Goal: Task Accomplishment & Management: Manage account settings

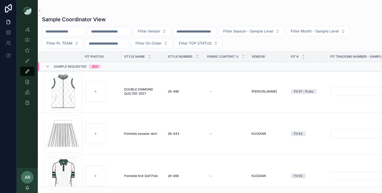
click at [114, 33] on input "scrollable content" at bounding box center [109, 31] width 43 height 7
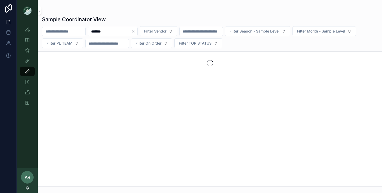
type input "*******"
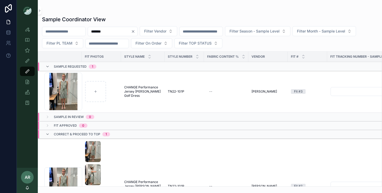
click at [142, 93] on span "CHANGE Performance Jersey Alcott Golf Dress" at bounding box center [142, 91] width 37 height 13
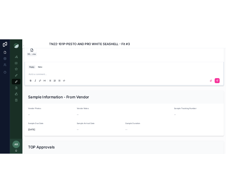
scroll to position [475, 0]
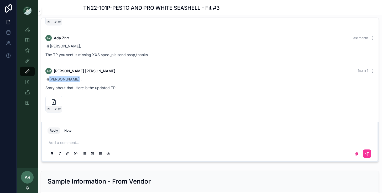
click at [0, 0] on icon "scrollable content" at bounding box center [0, 0] width 0 height 0
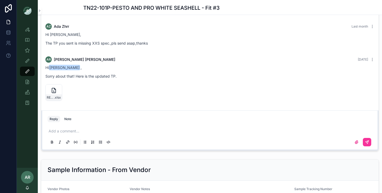
scroll to position [488, 0]
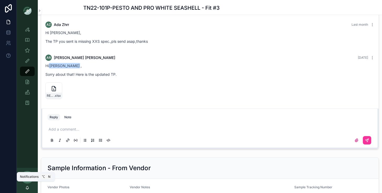
click at [27, 187] on icon "scrollable content" at bounding box center [27, 188] width 4 height 4
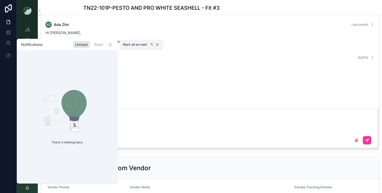
click at [109, 45] on icon "scrollable content" at bounding box center [110, 44] width 2 height 2
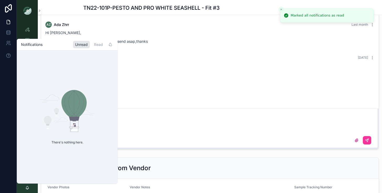
click at [136, 91] on div "RESORT-26-TN#22-101P-Printed-Button-Front-Dress_VW_PPSAPP_9.29.25 .xlsx" at bounding box center [209, 90] width 329 height 17
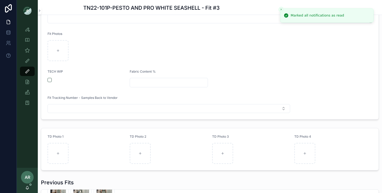
scroll to position [0, 0]
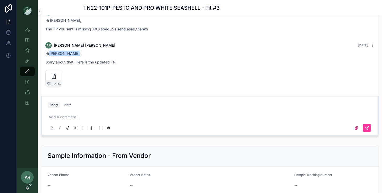
scroll to position [501, 0]
click at [60, 117] on p "scrollable content" at bounding box center [211, 116] width 324 height 5
click at [356, 130] on label "scrollable content" at bounding box center [356, 128] width 8 height 8
click at [0, 0] on input "scrollable content" at bounding box center [0, 0] width 0 height 0
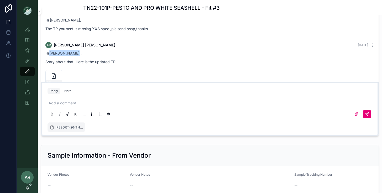
click at [367, 117] on button "scrollable content" at bounding box center [366, 114] width 8 height 8
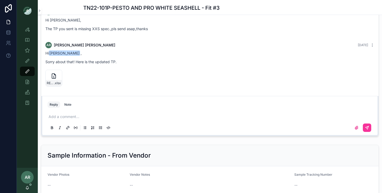
scroll to position [205, 0]
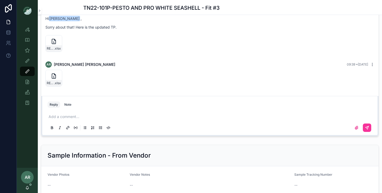
click at [371, 64] on icon "scrollable content" at bounding box center [372, 64] width 4 height 4
click at [361, 57] on span "Delete comment" at bounding box center [365, 55] width 25 height 4
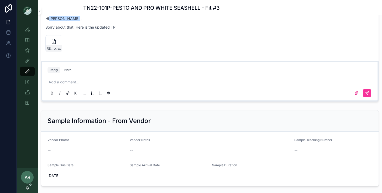
click at [27, 189] on icon "scrollable content" at bounding box center [27, 189] width 1 height 1
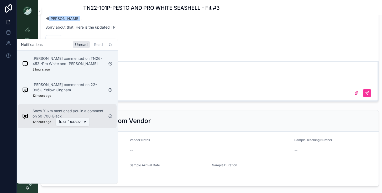
click at [44, 124] on p "12 hours ago" at bounding box center [42, 122] width 19 height 4
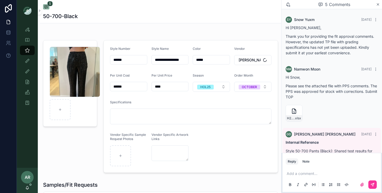
scroll to position [112, 0]
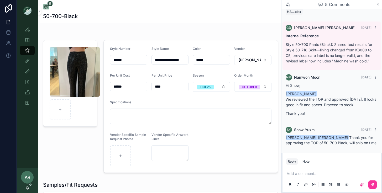
click at [30, 186] on div "AR Abigail Rowlett" at bounding box center [27, 180] width 21 height 25
click at [27, 187] on icon "scrollable content" at bounding box center [27, 188] width 4 height 4
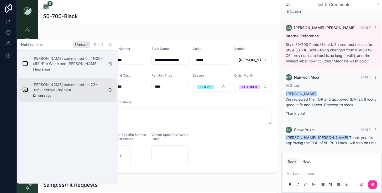
click at [48, 91] on p "Ada Zhrr commented on 22-096G-Yellow Gingham" at bounding box center [68, 87] width 71 height 10
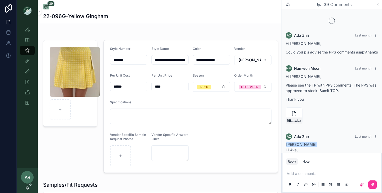
scroll to position [806, 0]
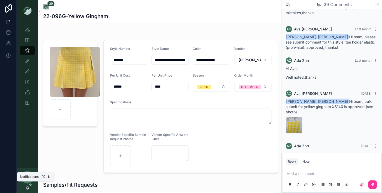
click at [28, 187] on icon "scrollable content" at bounding box center [27, 187] width 3 height 2
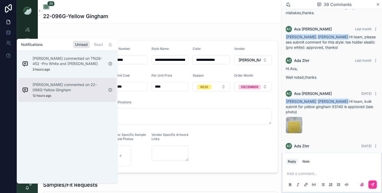
click at [56, 94] on div "Ada Zhrr commented on 22-096G-Yellow Gingham 12 hours ago" at bounding box center [68, 90] width 71 height 16
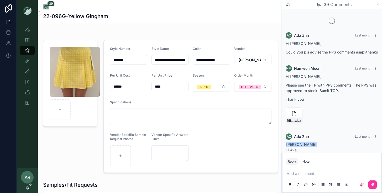
scroll to position [806, 0]
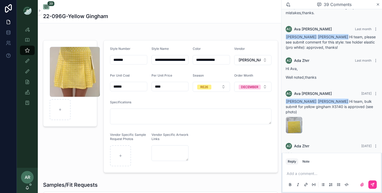
click at [27, 191] on div "AR Abigail Rowlett" at bounding box center [27, 180] width 21 height 25
click at [28, 185] on div "AR Abigail Rowlett" at bounding box center [27, 180] width 21 height 25
click at [28, 187] on icon "scrollable content" at bounding box center [27, 188] width 4 height 4
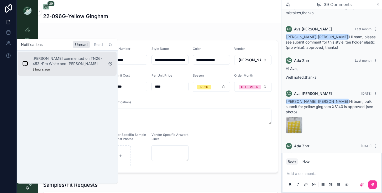
click at [51, 55] on div "Sophie Cuihq commented on TN26-452 -Pro White and Lentil Sprout 3 hours ago" at bounding box center [63, 64] width 86 height 20
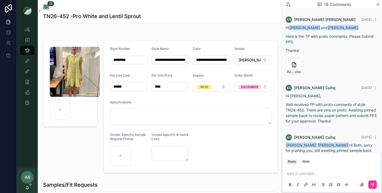
scroll to position [648, 0]
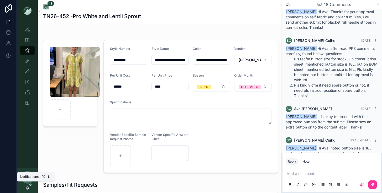
click at [28, 186] on icon "scrollable content" at bounding box center [27, 188] width 4 height 4
click at [29, 52] on icon "scrollable content" at bounding box center [27, 50] width 5 height 5
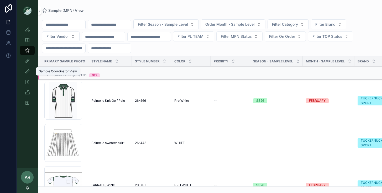
click at [29, 68] on div "Sample Coordinator View" at bounding box center [27, 71] width 8 height 8
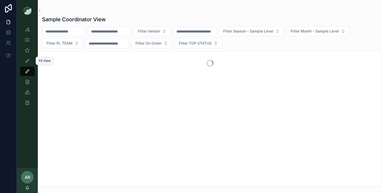
click at [27, 61] on icon "scrollable content" at bounding box center [27, 60] width 5 height 5
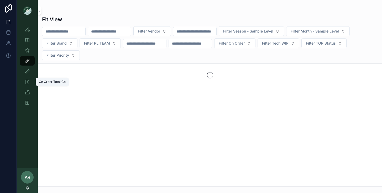
click at [26, 72] on icon "scrollable content" at bounding box center [27, 71] width 5 height 5
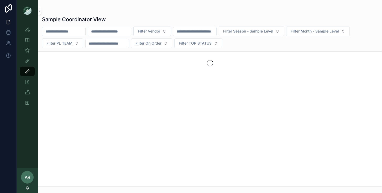
click at [106, 32] on input "scrollable content" at bounding box center [109, 31] width 43 height 7
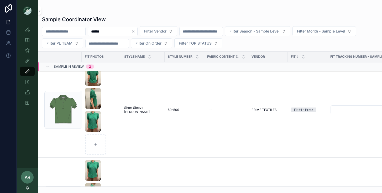
scroll to position [142, 0]
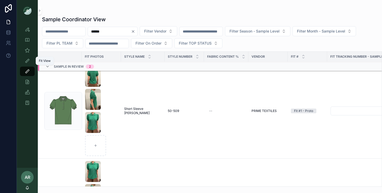
type input "******"
click at [29, 60] on icon "scrollable content" at bounding box center [27, 60] width 5 height 5
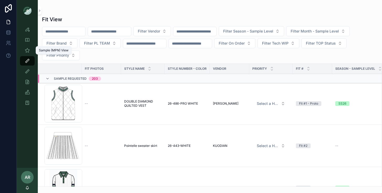
click at [28, 49] on icon "scrollable content" at bounding box center [27, 50] width 5 height 5
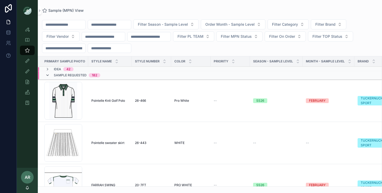
click at [47, 76] on icon "scrollable content" at bounding box center [47, 75] width 4 height 4
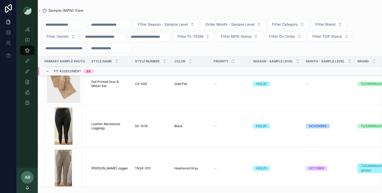
scroll to position [196, 0]
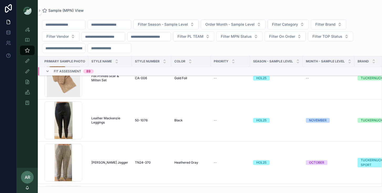
click at [111, 28] on input "scrollable content" at bounding box center [109, 24] width 43 height 7
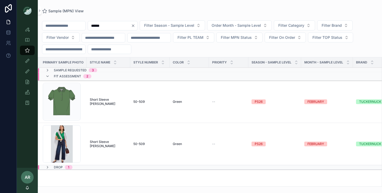
scroll to position [0, 1]
type input "******"
click at [99, 142] on td "Short Sleeve [PERSON_NAME] Sleeve [PERSON_NAME]" at bounding box center [109, 144] width 44 height 42
click at [99, 144] on span "Short Sleeve [PERSON_NAME]" at bounding box center [108, 144] width 37 height 8
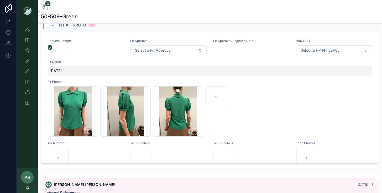
click at [103, 67] on div "10/7/25" at bounding box center [209, 70] width 324 height 9
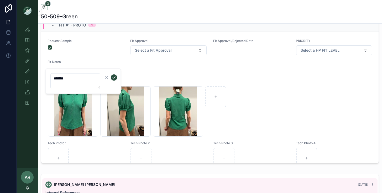
click at [102, 55] on div "Request Sample" at bounding box center [85, 47] width 76 height 17
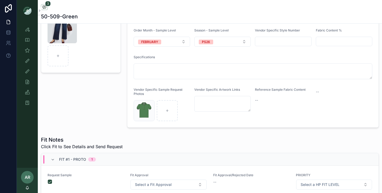
scroll to position [65, 0]
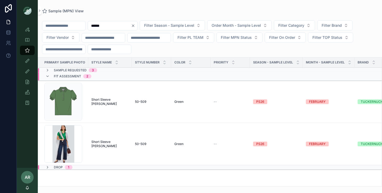
click at [99, 106] on td "Short Sleeve [PERSON_NAME] Sleeve [PERSON_NAME]" at bounding box center [110, 102] width 44 height 42
click at [100, 100] on span "Short Sleeve [PERSON_NAME]" at bounding box center [109, 102] width 37 height 8
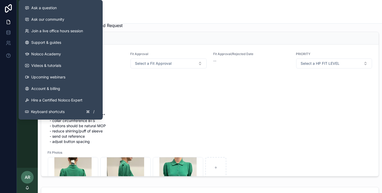
click at [122, 11] on div "50-509-Green" at bounding box center [209, 11] width 337 height 23
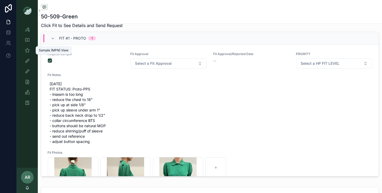
click at [27, 53] on div "Sample (MPN) View" at bounding box center [27, 50] width 8 height 8
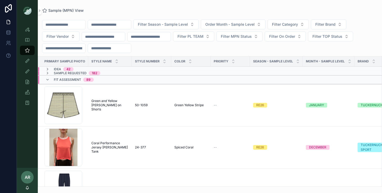
click at [116, 26] on input "scrollable content" at bounding box center [109, 24] width 43 height 7
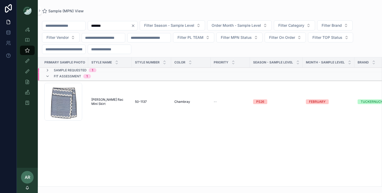
type input "*******"
click at [102, 103] on span "[PERSON_NAME] Rac Mini Skirt" at bounding box center [109, 102] width 37 height 8
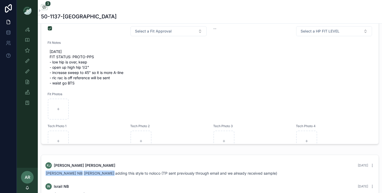
scroll to position [233, 0]
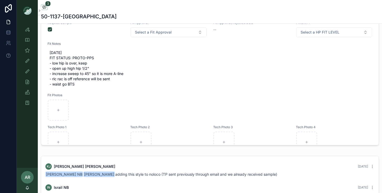
click at [29, 137] on div "Style View Style View - Vendor Specific Sample (MPN) View Fit View Sample Coord…" at bounding box center [27, 94] width 21 height 147
click at [26, 51] on icon "scrollable content" at bounding box center [27, 50] width 5 height 5
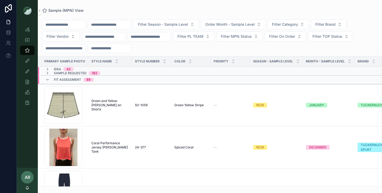
click at [106, 25] on input "scrollable content" at bounding box center [109, 24] width 43 height 7
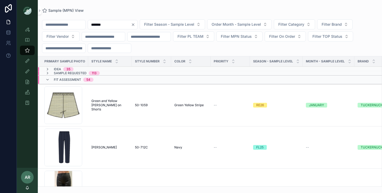
type input "*******"
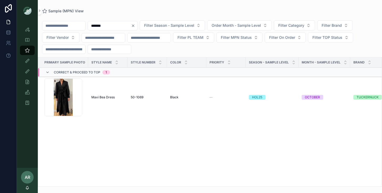
click at [115, 94] on td "Maxi Bea Dress Maxi Bea Dress" at bounding box center [107, 97] width 39 height 42
click at [109, 98] on span "Maxi Bea Dress" at bounding box center [102, 97] width 23 height 4
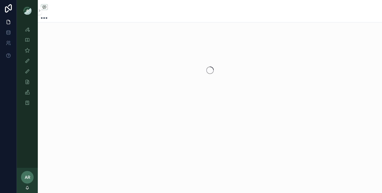
click at [109, 98] on div "scrollable content" at bounding box center [210, 70] width 344 height 83
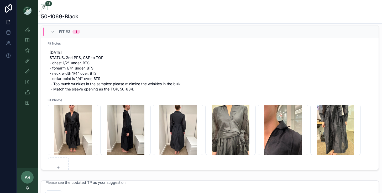
scroll to position [280, 0]
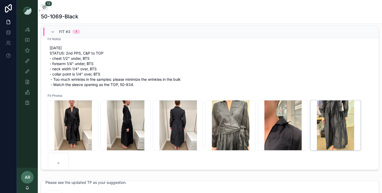
click at [332, 123] on div "8FFCC3C4-407B-47FD-B26E-258C223ED2EA_4_5005_c .jpeg" at bounding box center [335, 125] width 50 height 50
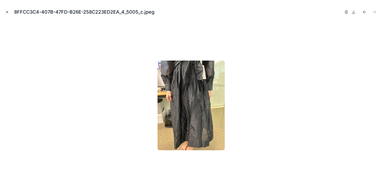
click at [6, 13] on icon "Close modal" at bounding box center [7, 12] width 4 height 4
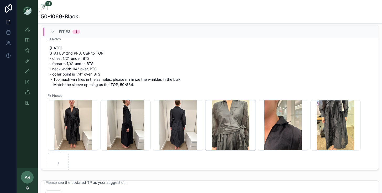
click at [233, 128] on div "1D3C744F-ED1F-4151-B39B-33D39F5D6BF8 .JPG" at bounding box center [230, 125] width 50 height 50
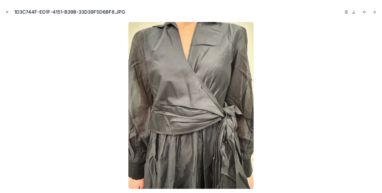
click at [7, 13] on icon "Close modal" at bounding box center [7, 12] width 4 height 4
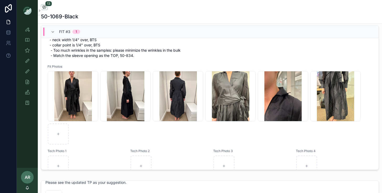
scroll to position [311, 0]
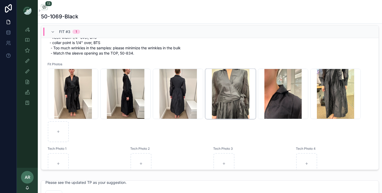
click at [216, 113] on div "1D3C744F-ED1F-4151-B39B-33D39F5D6BF8 .JPG" at bounding box center [230, 94] width 50 height 50
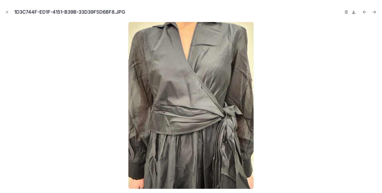
click at [352, 13] on icon at bounding box center [353, 12] width 4 height 4
click at [375, 10] on icon "Next file" at bounding box center [373, 11] width 5 height 5
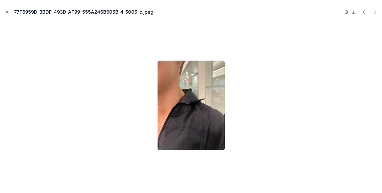
click at [375, 10] on icon "Next file" at bounding box center [373, 11] width 5 height 5
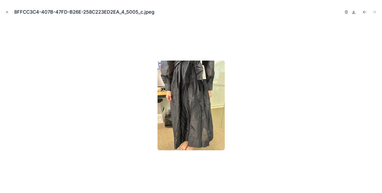
click at [353, 11] on icon at bounding box center [353, 12] width 4 height 4
click at [364, 13] on icon "Previous file" at bounding box center [363, 12] width 1 height 1
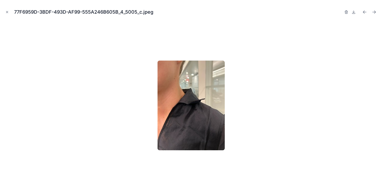
click at [364, 13] on icon "Previous file" at bounding box center [363, 12] width 1 height 1
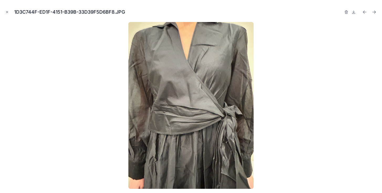
click at [364, 13] on icon "Previous file" at bounding box center [363, 12] width 1 height 1
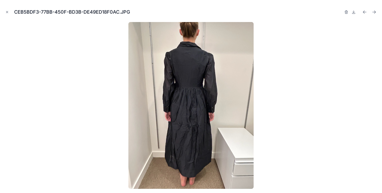
click at [364, 13] on icon "Previous file" at bounding box center [363, 12] width 1 height 1
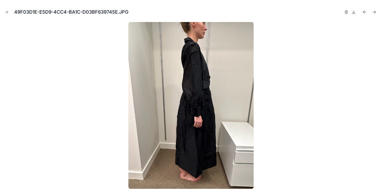
click at [364, 13] on icon "Previous file" at bounding box center [363, 12] width 1 height 1
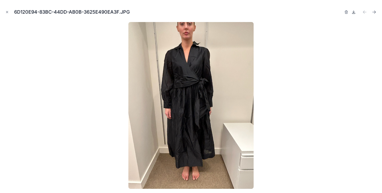
click at [352, 13] on icon at bounding box center [353, 12] width 4 height 4
click at [6, 12] on icon "Close modal" at bounding box center [7, 12] width 4 height 4
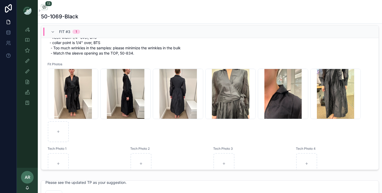
click at [31, 135] on div "Style View Style View - Vendor Specific Sample (MPN) View Fit View Sample Coord…" at bounding box center [27, 94] width 21 height 147
click at [26, 53] on icon "scrollable content" at bounding box center [27, 50] width 5 height 5
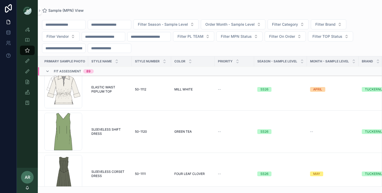
scroll to position [2992, 0]
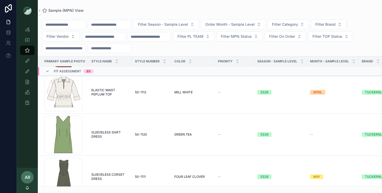
click at [122, 27] on input "scrollable content" at bounding box center [109, 24] width 43 height 7
type input "*"
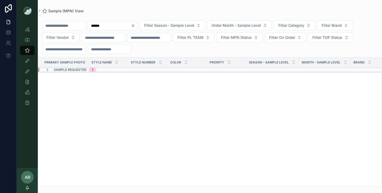
click at [50, 69] on div "Sample Requested 1" at bounding box center [70, 70] width 51 height 4
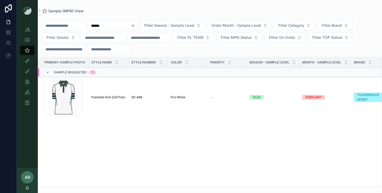
click at [115, 28] on input "******" at bounding box center [109, 25] width 43 height 7
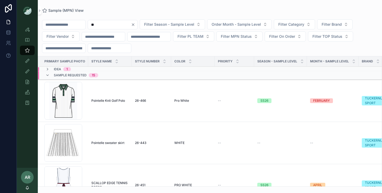
type input "*"
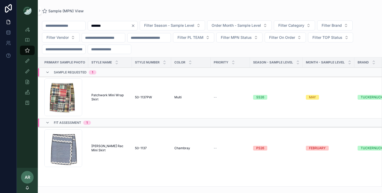
type input "*******"
click at [104, 149] on span "[PERSON_NAME] Rac Mini Skirt" at bounding box center [109, 148] width 37 height 8
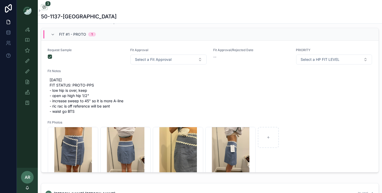
drag, startPoint x: 50, startPoint y: 91, endPoint x: 88, endPoint y: 117, distance: 46.0
click at [88, 117] on div "Request Sample Fit Approval Select a Fit Approval Fit Approval/Rejected Date --…" at bounding box center [209, 154] width 324 height 213
copy span "- low hip is over, keep - open up high hip 1/2" - increase sweep to 45" so it i…"
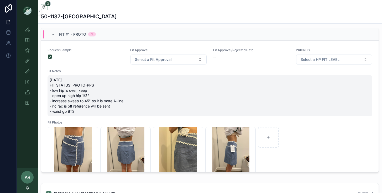
click at [74, 111] on span "10/7/25 FIT STATUS: PROTO-PPS - low hip is over, keep - open up high hip 1/2" -…" at bounding box center [210, 95] width 320 height 37
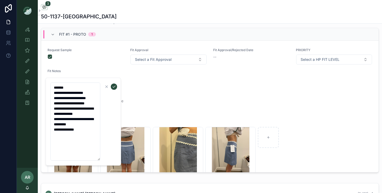
drag, startPoint x: 52, startPoint y: 102, endPoint x: 88, endPoint y: 146, distance: 56.5
click at [87, 147] on textarea "**********" at bounding box center [75, 122] width 50 height 78
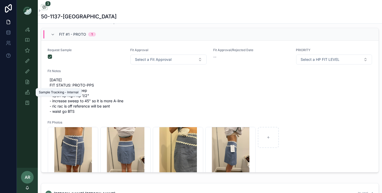
click at [27, 93] on icon "scrollable content" at bounding box center [27, 92] width 5 height 5
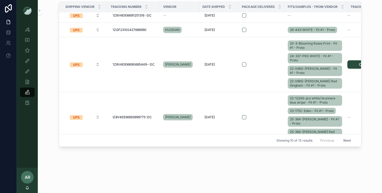
scroll to position [140, 0]
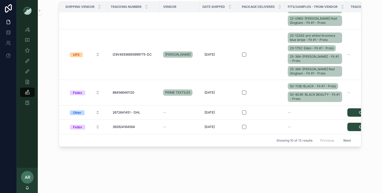
click at [352, 141] on button "Next" at bounding box center [346, 140] width 15 height 8
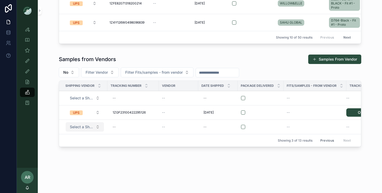
click at [99, 127] on button "Select a Shipping Vendor" at bounding box center [85, 126] width 38 height 9
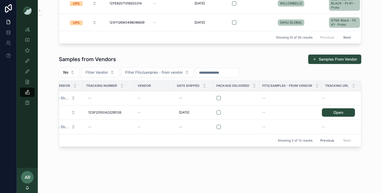
click at [333, 114] on link "Open" at bounding box center [338, 112] width 33 height 8
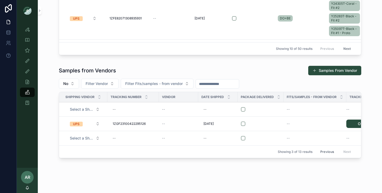
scroll to position [134, 0]
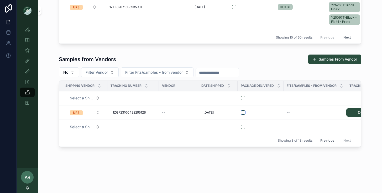
click at [241, 114] on button "scrollable content" at bounding box center [243, 112] width 4 height 4
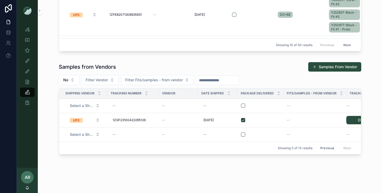
scroll to position [120, 0]
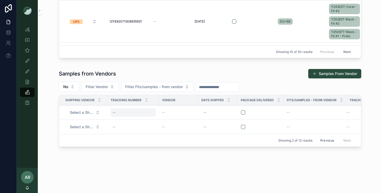
click at [114, 110] on div "--" at bounding box center [132, 112] width 45 height 8
click at [131, 134] on div "Showing 2 of 12 results Previous Next" at bounding box center [210, 140] width 302 height 13
click at [163, 112] on span "--" at bounding box center [163, 112] width 3 height 4
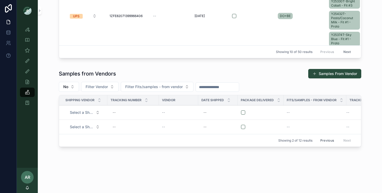
scroll to position [0, 24]
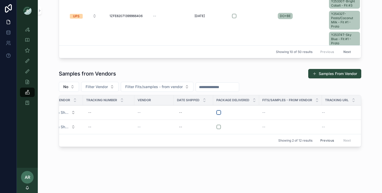
click at [217, 112] on button "scrollable content" at bounding box center [218, 112] width 4 height 4
click at [217, 125] on button "scrollable content" at bounding box center [218, 127] width 4 height 4
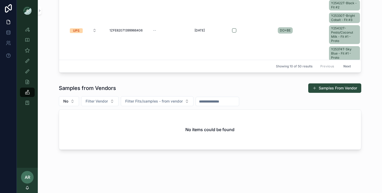
scroll to position [108, 0]
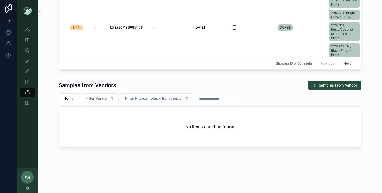
click at [253, 133] on div "No items could be found" at bounding box center [210, 127] width 302 height 40
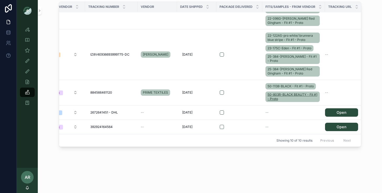
scroll to position [140, 26]
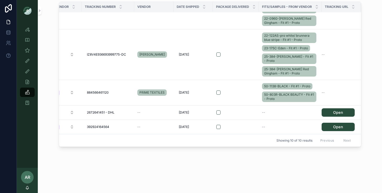
click at [330, 128] on link "Open" at bounding box center [337, 127] width 33 height 8
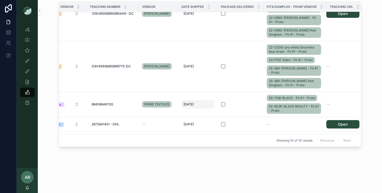
scroll to position [128, 26]
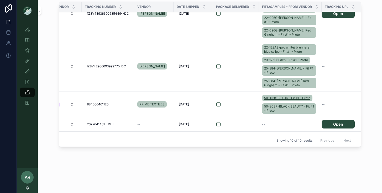
click at [274, 96] on span "50-1138-BLACK - Fit #1 - Proto" at bounding box center [287, 98] width 46 height 4
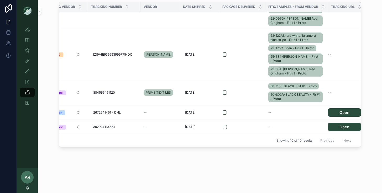
scroll to position [140, 26]
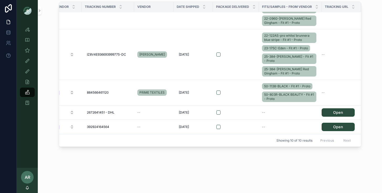
click at [338, 111] on link "Open" at bounding box center [337, 112] width 33 height 8
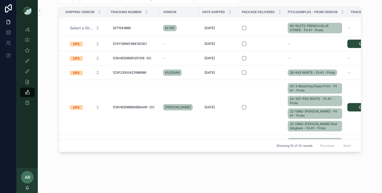
scroll to position [41, 0]
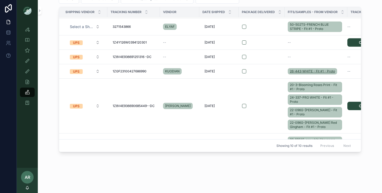
click at [291, 72] on span "26-443-WHITE - Fit #1 - Proto" at bounding box center [312, 71] width 45 height 4
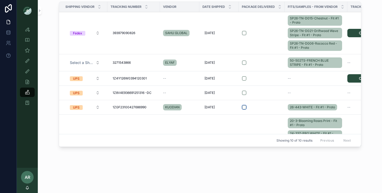
click at [243, 106] on button "scrollable content" at bounding box center [244, 107] width 4 height 4
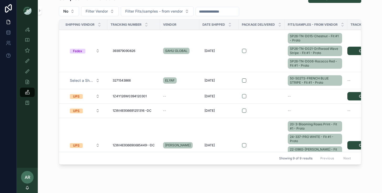
scroll to position [197, 0]
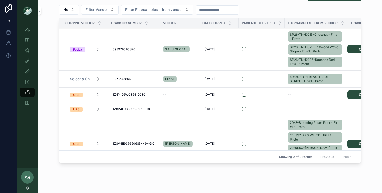
click at [352, 95] on link "Open" at bounding box center [363, 94] width 33 height 8
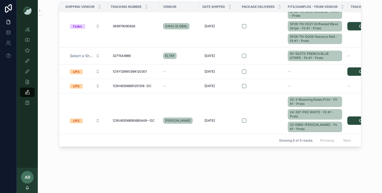
scroll to position [6, 0]
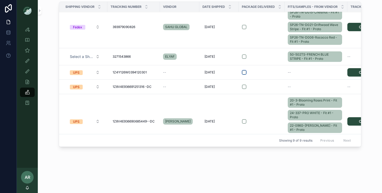
click at [245, 73] on button "scrollable content" at bounding box center [244, 72] width 4 height 4
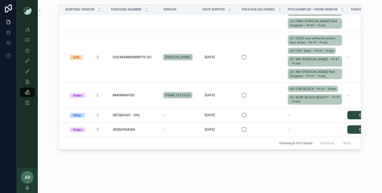
scroll to position [213, 0]
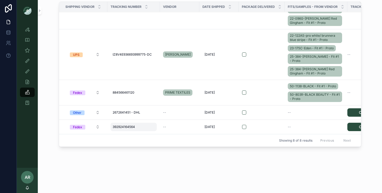
click at [114, 126] on span "392924164564" at bounding box center [123, 127] width 22 height 4
drag, startPoint x: 147, startPoint y: 134, endPoint x: 99, endPoint y: 134, distance: 48.3
click at [99, 134] on div "Style View Style View - Vendor Specific Sample (MPN) View Fit View Sample Coord…" at bounding box center [199, 96] width 365 height 193
drag, startPoint x: 151, startPoint y: 136, endPoint x: 113, endPoint y: 134, distance: 37.8
click at [113, 134] on input "**********" at bounding box center [138, 134] width 50 height 7
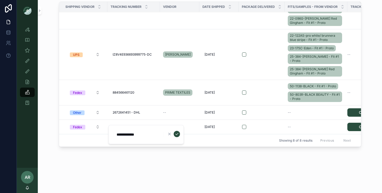
click at [229, 147] on div "Samples from Vendors Samples From Vendor No Filter Vendor Filter Fits/samples -…" at bounding box center [209, 62] width 335 height 178
click at [245, 127] on button "scrollable content" at bounding box center [244, 127] width 4 height 4
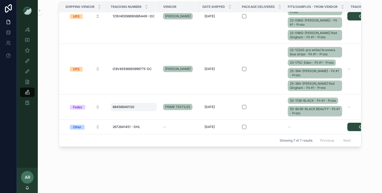
click at [116, 108] on span "884566461120" at bounding box center [123, 107] width 22 height 4
drag, startPoint x: 148, startPoint y: 113, endPoint x: 97, endPoint y: 110, distance: 50.7
click at [97, 110] on div "Style View Style View - Vendor Specific Sample (MPN) View Fit View Sample Coord…" at bounding box center [199, 96] width 365 height 193
drag, startPoint x: 149, startPoint y: 116, endPoint x: 114, endPoint y: 114, distance: 35.2
click at [114, 114] on input "**********" at bounding box center [138, 114] width 50 height 7
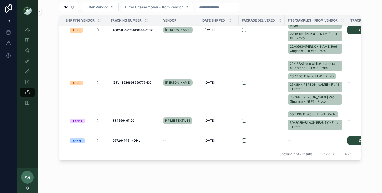
scroll to position [198, 0]
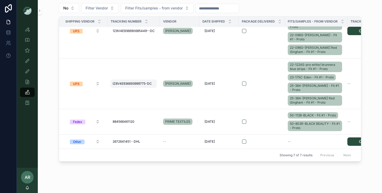
click at [123, 84] on span "IZ8V4E936693999775-DC" at bounding box center [131, 84] width 39 height 4
drag, startPoint x: 160, startPoint y: 92, endPoint x: 112, endPoint y: 89, distance: 47.5
click at [112, 89] on div "**********" at bounding box center [146, 91] width 76 height 19
click at [173, 68] on td "[PERSON_NAME]" at bounding box center [179, 83] width 39 height 51
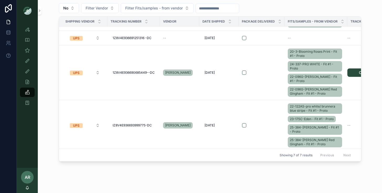
scroll to position [52, 0]
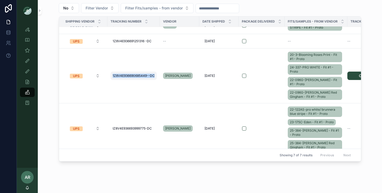
copy span "1Z8V4E936690685449--DC"
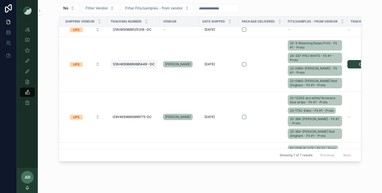
scroll to position [97, 0]
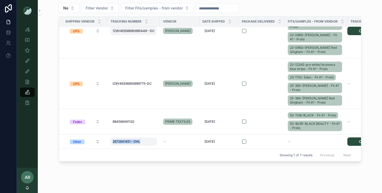
click at [117, 141] on span "2672641451 - DHL" at bounding box center [126, 142] width 28 height 4
drag, startPoint x: 153, startPoint y: 150, endPoint x: 102, endPoint y: 149, distance: 51.1
click at [102, 149] on div "Style View Style View - Vendor Specific Sample (MPN) View Fit View Sample Coord…" at bounding box center [199, 96] width 365 height 193
drag, startPoint x: 137, startPoint y: 150, endPoint x: 112, endPoint y: 148, distance: 25.2
click at [112, 148] on div "**********" at bounding box center [146, 149] width 76 height 19
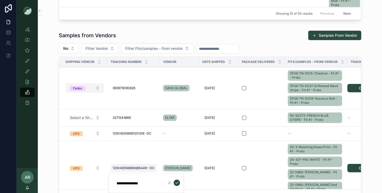
scroll to position [156, 0]
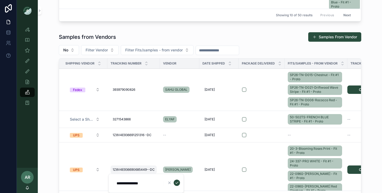
click at [45, 96] on div "Samples from Vendors Samples From Vendor No Filter Vendor Filter Fits/samples -…" at bounding box center [209, 119] width 335 height 178
click at [28, 51] on icon "scrollable content" at bounding box center [27, 50] width 5 height 5
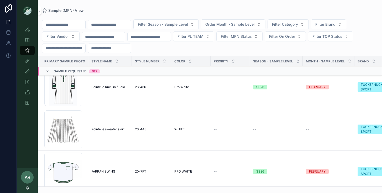
scroll to position [15, 0]
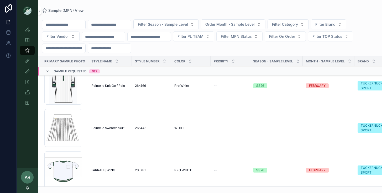
click at [114, 25] on input "scrollable content" at bounding box center [109, 24] width 43 height 7
type input "*******"
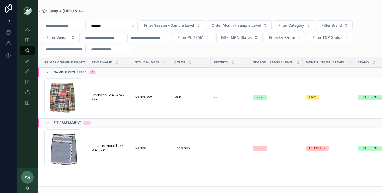
click at [102, 150] on span "[PERSON_NAME] Rac Mini Skirt" at bounding box center [109, 148] width 37 height 8
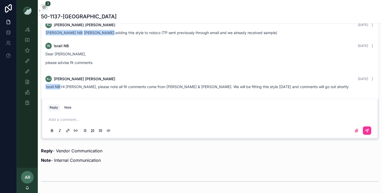
scroll to position [376, 0]
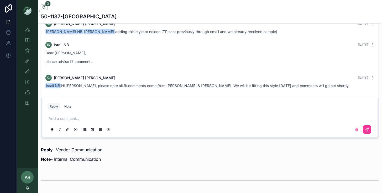
click at [92, 116] on div "Add a comment..." at bounding box center [209, 124] width 324 height 22
click at [71, 119] on p "scrollable content" at bounding box center [211, 118] width 324 height 5
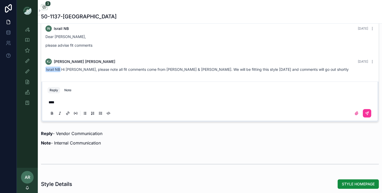
scroll to position [397, 0]
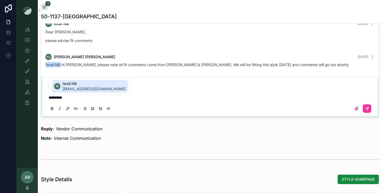
click at [75, 87] on span "israil@nathbrothers.com" at bounding box center [93, 88] width 63 height 5
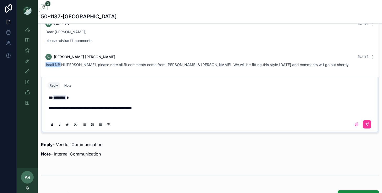
scroll to position [395, 0]
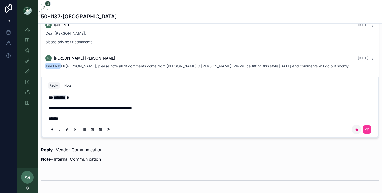
click at [355, 127] on icon "scrollable content" at bounding box center [356, 129] width 4 height 4
click at [0, 0] on input "scrollable content" at bounding box center [0, 0] width 0 height 0
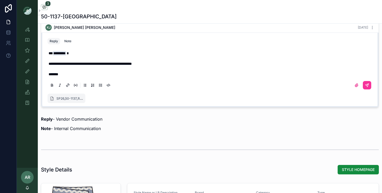
scroll to position [425, 0]
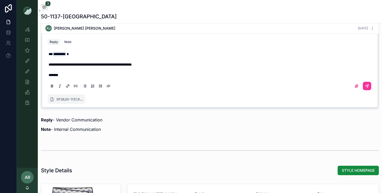
click at [83, 63] on span "**********" at bounding box center [90, 65] width 83 height 4
click at [367, 84] on icon "scrollable content" at bounding box center [367, 86] width 4 height 4
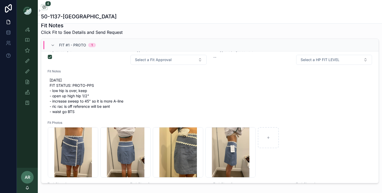
scroll to position [0, 0]
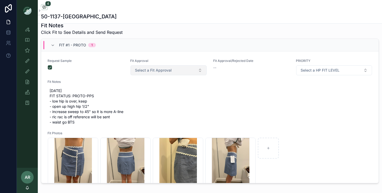
click at [165, 75] on button "Select a Fit Approval" at bounding box center [168, 70] width 76 height 10
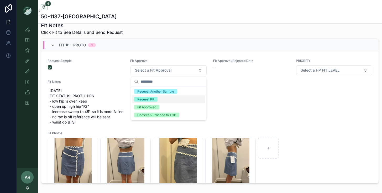
click at [155, 99] on span "Request PP" at bounding box center [145, 99] width 23 height 5
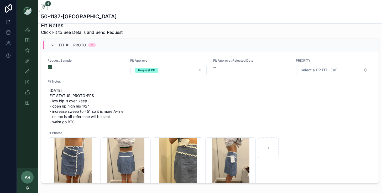
scroll to position [2, 0]
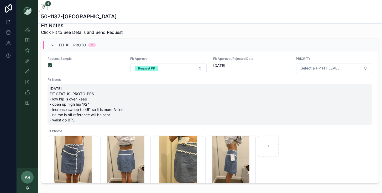
click at [71, 100] on span "10/7/25 FIT STATUS: PROTO-PPS - low hip is over, keep - open up high hip 1/2" -…" at bounding box center [210, 104] width 320 height 37
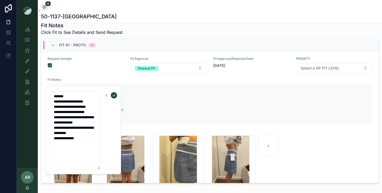
drag, startPoint x: 56, startPoint y: 111, endPoint x: 130, endPoint y: 111, distance: 74.2
click at [130, 111] on div "**********" at bounding box center [199, 96] width 365 height 193
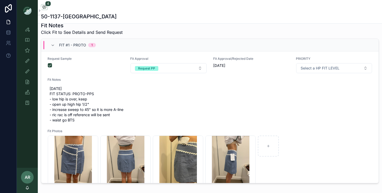
click at [95, 112] on span "10/7/25 FIT STATUS: PROTO-PPS - low hip is over, keep - open up high hip 1/2" -…" at bounding box center [210, 104] width 320 height 37
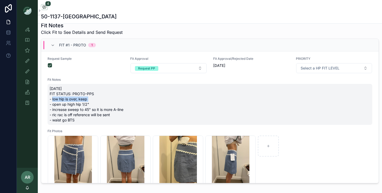
drag, startPoint x: 51, startPoint y: 99, endPoint x: 88, endPoint y: 101, distance: 36.8
click at [88, 101] on span "10/7/25 FIT STATUS: PROTO-PPS - low hip is over, keep - open up high hip 1/2" -…" at bounding box center [210, 104] width 320 height 37
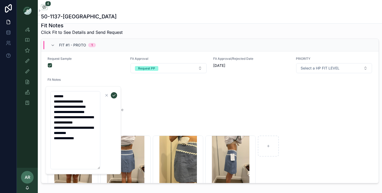
click at [91, 112] on textarea "**********" at bounding box center [75, 130] width 50 height 78
type textarea "**********"
drag, startPoint x: 56, startPoint y: 117, endPoint x: 97, endPoint y: 117, distance: 40.4
click at [97, 117] on textarea "**********" at bounding box center [75, 130] width 50 height 78
type textarea "**********"
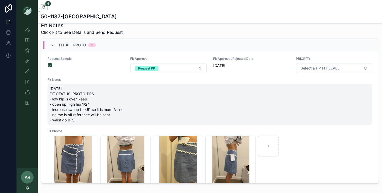
click at [77, 119] on span "10/7/25 FIT STATUS: PROTO-PPS - low hip is over, keep - open up high hip 1/2" -…" at bounding box center [210, 104] width 320 height 37
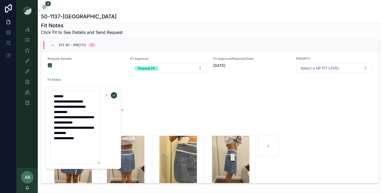
click at [79, 117] on textarea "**********" at bounding box center [75, 127] width 50 height 73
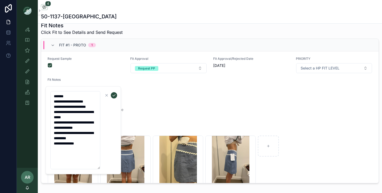
drag, startPoint x: 78, startPoint y: 138, endPoint x: 68, endPoint y: 137, distance: 9.5
click at [68, 137] on textarea "**********" at bounding box center [75, 130] width 50 height 78
drag, startPoint x: 80, startPoint y: 149, endPoint x: 56, endPoint y: 149, distance: 24.7
click at [56, 149] on textarea "**********" at bounding box center [75, 130] width 50 height 78
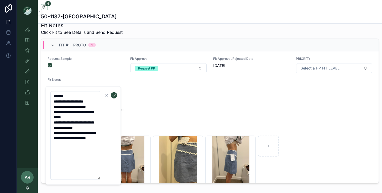
type textarea "**********"
click at [116, 94] on icon "scrollable content" at bounding box center [114, 95] width 4 height 4
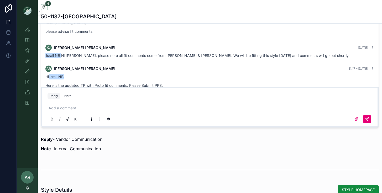
scroll to position [407, 0]
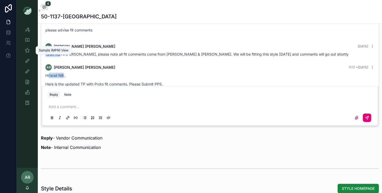
click at [26, 53] on icon "scrollable content" at bounding box center [27, 50] width 5 height 5
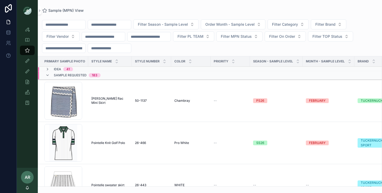
click at [117, 25] on input "scrollable content" at bounding box center [109, 24] width 43 height 7
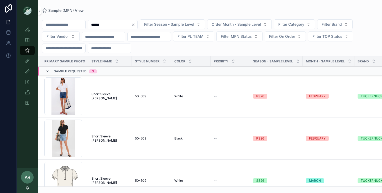
type input "******"
click at [48, 70] on icon "scrollable content" at bounding box center [47, 71] width 4 height 4
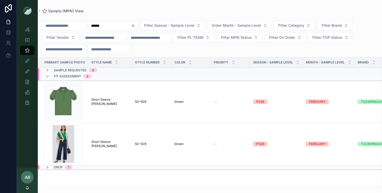
click at [107, 99] on td "Short Sleeve [PERSON_NAME] Sleeve [PERSON_NAME]" at bounding box center [110, 102] width 44 height 42
click at [110, 103] on span "Short Sleeve [PERSON_NAME]" at bounding box center [109, 102] width 37 height 8
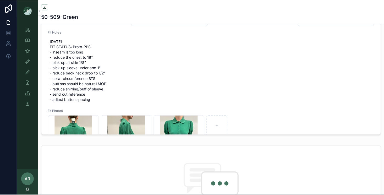
scroll to position [208, 0]
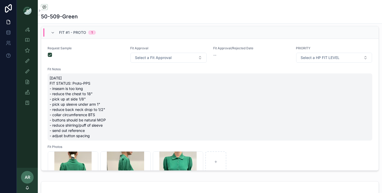
click at [50, 89] on span "[DATE] FIT STATUS: Proto-PPS - inseam is too long - reduce the chest to 18" - p…" at bounding box center [210, 107] width 320 height 63
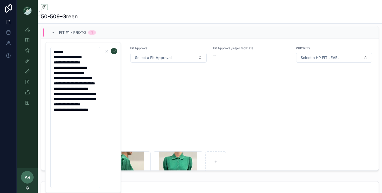
click at [52, 53] on textarea "**********" at bounding box center [75, 117] width 50 height 141
click at [54, 63] on textarea "**********" at bounding box center [75, 117] width 50 height 141
drag, startPoint x: 54, startPoint y: 62, endPoint x: 99, endPoint y: 137, distance: 86.6
click at [99, 137] on textarea "**********" at bounding box center [75, 117] width 50 height 141
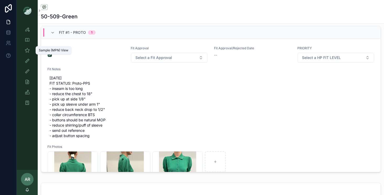
click at [28, 50] on icon "scrollable content" at bounding box center [27, 50] width 5 height 5
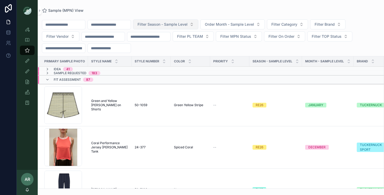
click at [153, 22] on span "Filter Season - Sample Level" at bounding box center [163, 24] width 50 height 5
type input "*******"
click at [126, 24] on input "scrollable content" at bounding box center [109, 24] width 43 height 7
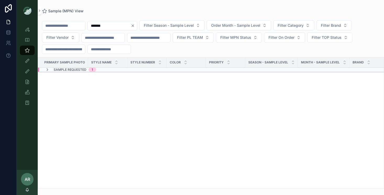
type input "*******"
click at [76, 70] on span "Sample Requested" at bounding box center [70, 70] width 33 height 4
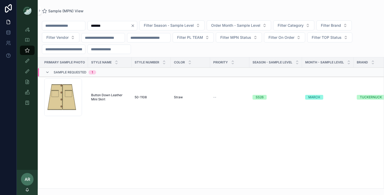
click at [102, 96] on span "Button Down Leather Mini Skirt" at bounding box center [109, 97] width 37 height 8
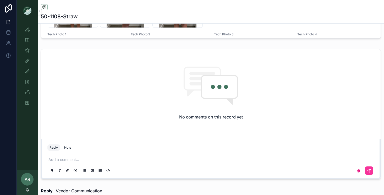
scroll to position [342, 0]
click at [74, 158] on p "scrollable content" at bounding box center [212, 158] width 327 height 5
click at [356, 170] on label "scrollable content" at bounding box center [359, 170] width 8 height 8
click at [0, 0] on input "scrollable content" at bounding box center [0, 0] width 0 height 0
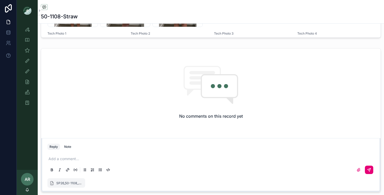
click at [371, 170] on icon "scrollable content" at bounding box center [369, 170] width 4 height 4
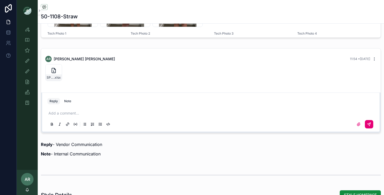
click at [374, 59] on icon "scrollable content" at bounding box center [375, 59] width 4 height 4
click at [363, 49] on div "10/8/2025, 11:54 AM" at bounding box center [355, 52] width 30 height 8
click at [373, 58] on icon "scrollable content" at bounding box center [375, 59] width 4 height 4
click at [373, 48] on span "Delete comment" at bounding box center [368, 50] width 25 height 4
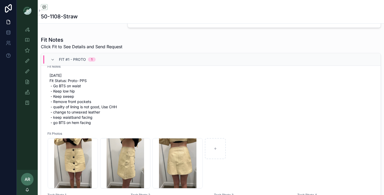
scroll to position [180, 0]
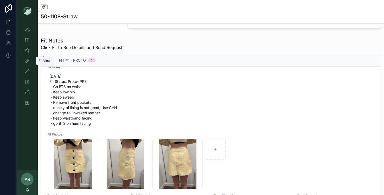
click at [25, 57] on div "Fit View" at bounding box center [27, 61] width 8 height 8
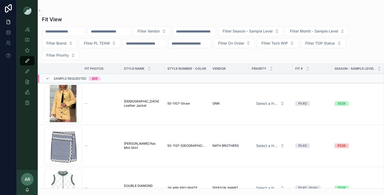
click at [27, 45] on div "Sample (MPN) View" at bounding box center [27, 50] width 21 height 10
click at [26, 49] on icon "scrollable content" at bounding box center [27, 50] width 5 height 5
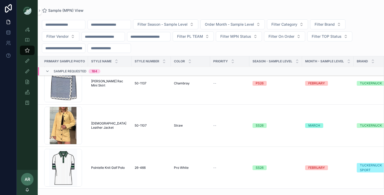
scroll to position [18, 0]
click at [110, 26] on input "scrollable content" at bounding box center [109, 24] width 43 height 7
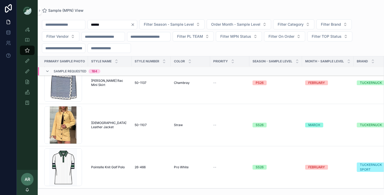
type input "******"
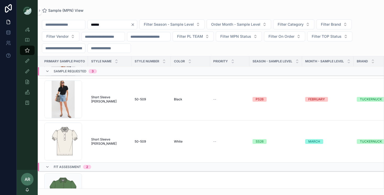
scroll to position [55, 0]
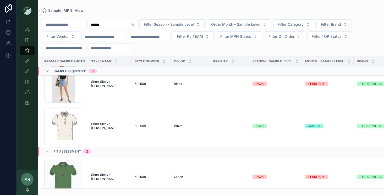
click at [103, 175] on span "Short Sleeve [PERSON_NAME]" at bounding box center [109, 177] width 37 height 8
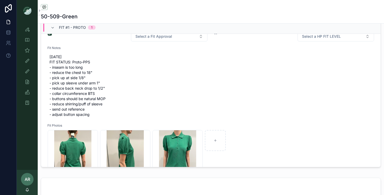
scroll to position [12, 0]
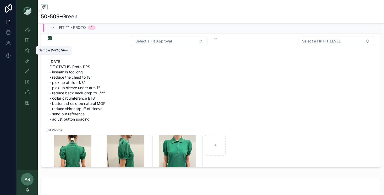
click at [29, 52] on icon "scrollable content" at bounding box center [27, 50] width 5 height 5
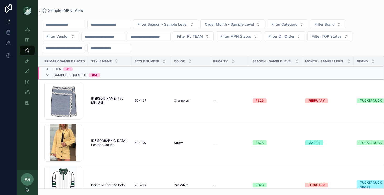
click at [114, 24] on input "scrollable content" at bounding box center [109, 24] width 43 height 7
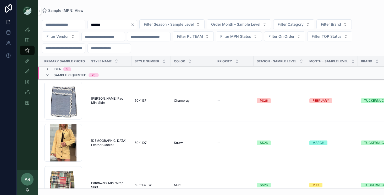
type input "*******"
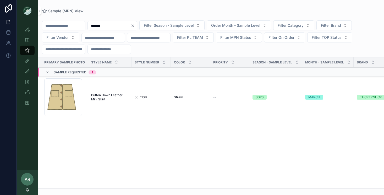
click at [115, 97] on span "Button Down Leather Mini Skirt" at bounding box center [109, 97] width 37 height 8
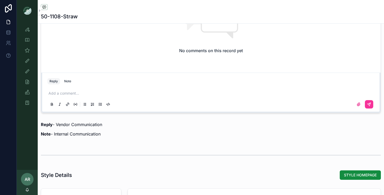
scroll to position [411, 0]
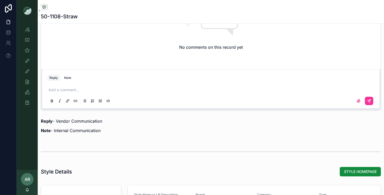
click at [99, 91] on p "scrollable content" at bounding box center [212, 89] width 327 height 5
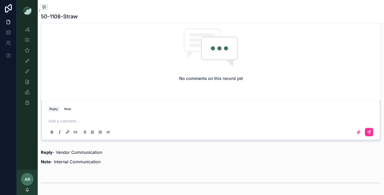
scroll to position [380, 0]
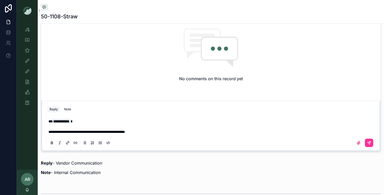
click at [107, 133] on span "**********" at bounding box center [87, 132] width 77 height 4
click at [171, 131] on p "**********" at bounding box center [212, 131] width 327 height 5
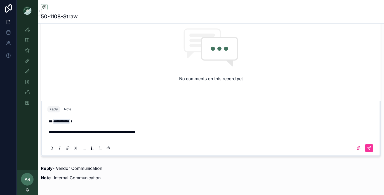
scroll to position [375, 0]
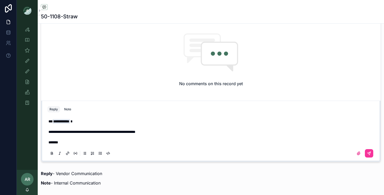
scroll to position [369, 0]
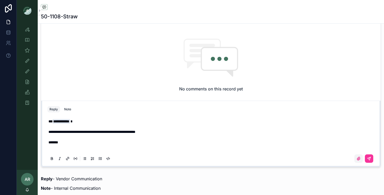
click at [360, 159] on icon "scrollable content" at bounding box center [359, 159] width 4 height 4
click at [0, 0] on input "scrollable content" at bounding box center [0, 0] width 0 height 0
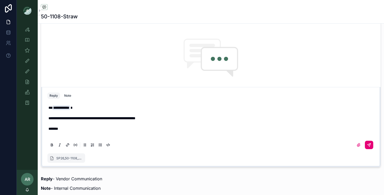
click at [370, 148] on button "scrollable content" at bounding box center [369, 145] width 8 height 8
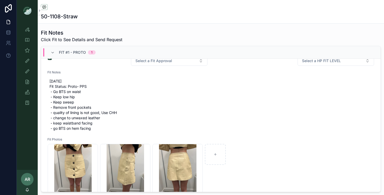
scroll to position [0, 0]
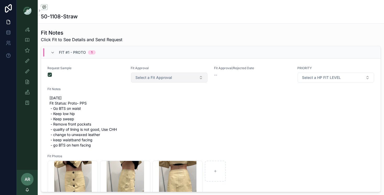
click at [157, 82] on button "Select a Fit Approval" at bounding box center [169, 78] width 77 height 10
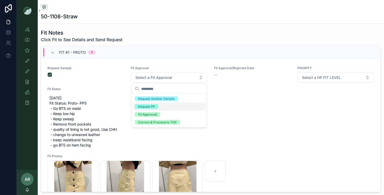
click at [152, 105] on div "Request PP" at bounding box center [146, 106] width 17 height 5
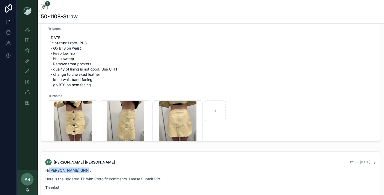
scroll to position [7, 0]
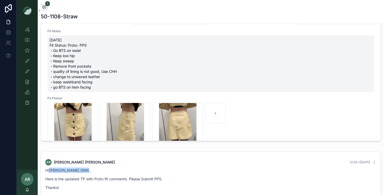
click at [95, 72] on span "[DATE] Fit Status: Proto- PPS - Go BTS on waist - Keep low hip - Keep sweep - R…" at bounding box center [211, 63] width 323 height 52
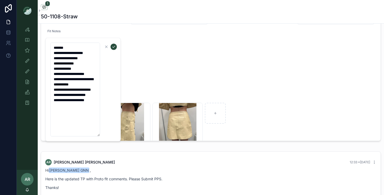
drag, startPoint x: 65, startPoint y: 84, endPoint x: 90, endPoint y: 84, distance: 25.7
click at [90, 84] on textarea "**********" at bounding box center [75, 90] width 50 height 94
type textarea "**********"
click at [115, 46] on icon "scrollable content" at bounding box center [114, 47] width 4 height 4
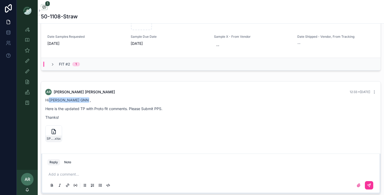
scroll to position [259, 0]
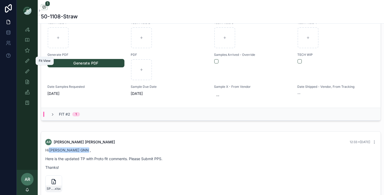
click at [25, 58] on div "Fit View" at bounding box center [27, 61] width 8 height 8
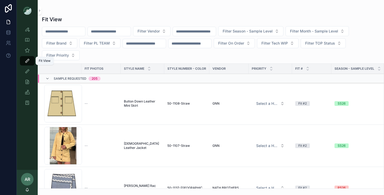
click at [26, 60] on icon "scrollable content" at bounding box center [27, 60] width 5 height 5
click at [28, 52] on icon "scrollable content" at bounding box center [27, 50] width 5 height 5
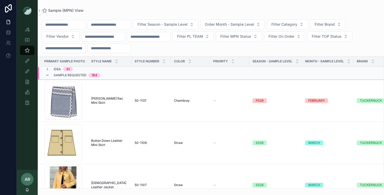
click at [108, 25] on input "scrollable content" at bounding box center [109, 24] width 43 height 7
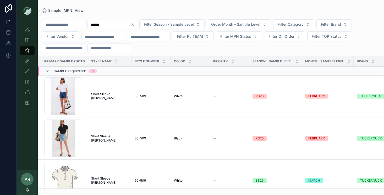
scroll to position [8, 0]
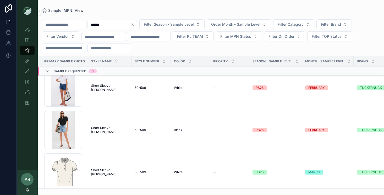
type input "******"
click at [61, 72] on span "Sample Requested" at bounding box center [70, 71] width 33 height 4
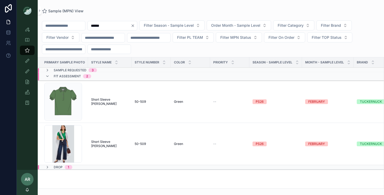
scroll to position [0, 0]
click at [99, 103] on span "Short Sleeve [PERSON_NAME]" at bounding box center [109, 102] width 37 height 8
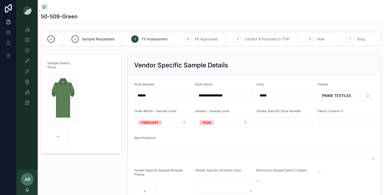
click at [140, 138] on span "Specifications" at bounding box center [144, 138] width 21 height 4
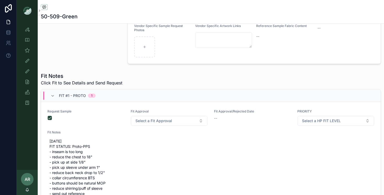
scroll to position [211, 0]
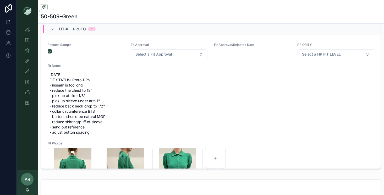
click at [27, 53] on icon "scrollable content" at bounding box center [27, 50] width 5 height 5
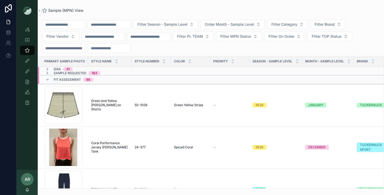
click at [117, 28] on input "scrollable content" at bounding box center [109, 24] width 43 height 7
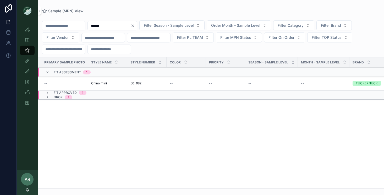
click at [70, 90] on td "--" at bounding box center [63, 83] width 50 height 14
click at [70, 93] on span "Fit Approved" at bounding box center [65, 93] width 23 height 4
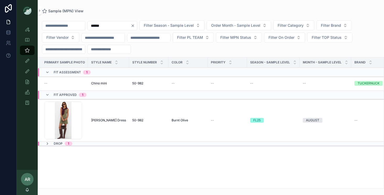
click at [70, 93] on span "Fit Approved" at bounding box center [65, 95] width 23 height 4
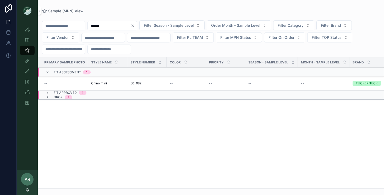
click at [72, 97] on span "1" at bounding box center [69, 97] width 8 height 4
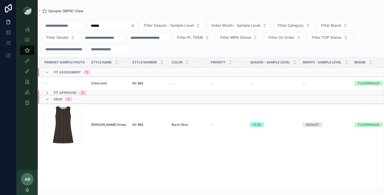
click at [72, 97] on div "1" at bounding box center [69, 99] width 8 height 4
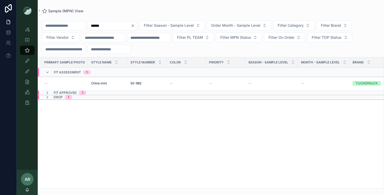
click at [114, 24] on input "******" at bounding box center [109, 25] width 43 height 7
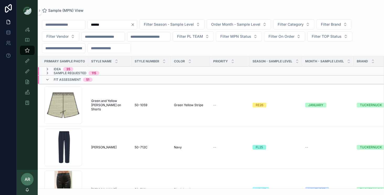
type input "******"
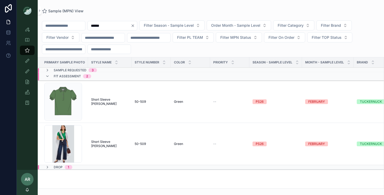
click at [115, 102] on span "Short Sleeve [PERSON_NAME]" at bounding box center [109, 102] width 37 height 8
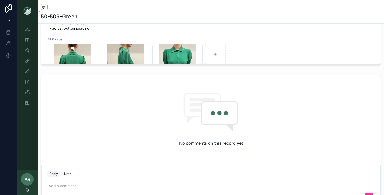
scroll to position [315, 0]
click at [78, 186] on p "scrollable content" at bounding box center [212, 186] width 327 height 5
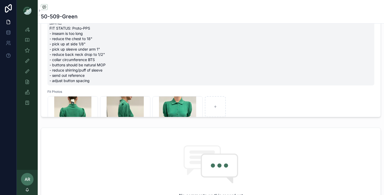
scroll to position [259, 0]
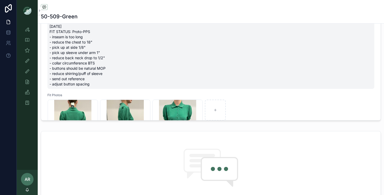
click at [87, 56] on span "[DATE] FIT STATUS: Proto-PPS - inseam is too long - reduce the chest to 18" - p…" at bounding box center [211, 55] width 323 height 63
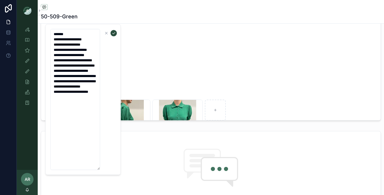
drag, startPoint x: 51, startPoint y: 44, endPoint x: 109, endPoint y: 140, distance: 112.0
click at [109, 140] on form "**********" at bounding box center [83, 100] width 67 height 142
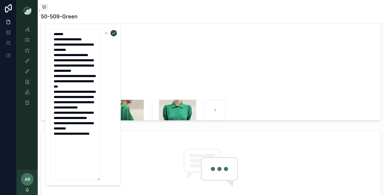
type textarea "**********"
click at [115, 32] on icon "scrollable content" at bounding box center [114, 33] width 4 height 4
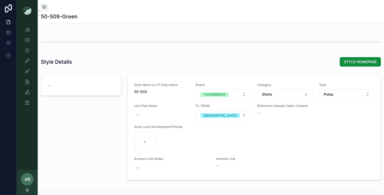
scroll to position [537, 0]
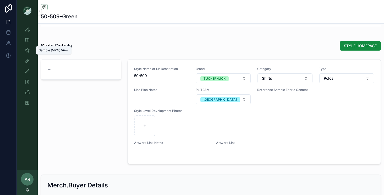
click at [26, 53] on icon "scrollable content" at bounding box center [27, 50] width 5 height 5
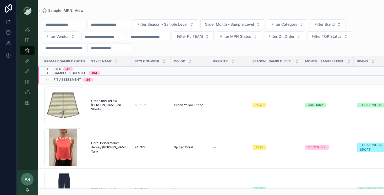
click at [116, 26] on input "scrollable content" at bounding box center [109, 24] width 43 height 7
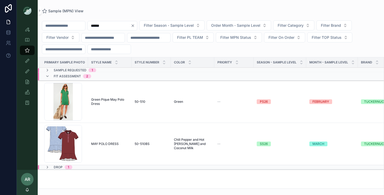
type input "******"
click at [104, 101] on span "Green Pique May Polo Dress" at bounding box center [109, 102] width 37 height 8
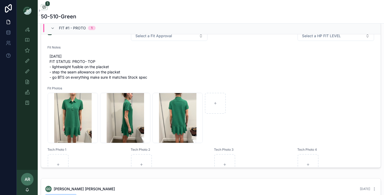
scroll to position [213, 0]
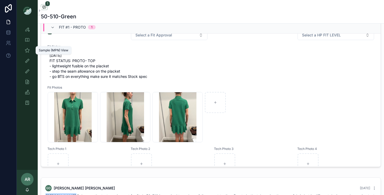
click at [25, 50] on icon "scrollable content" at bounding box center [27, 50] width 5 height 5
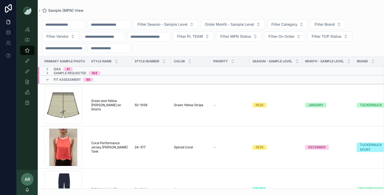
click at [109, 23] on input "scrollable content" at bounding box center [109, 24] width 43 height 7
type input "******"
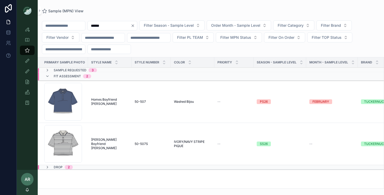
click at [117, 101] on span "Homes Boyfriend [PERSON_NAME]" at bounding box center [109, 102] width 37 height 8
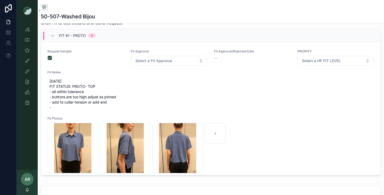
scroll to position [227, 0]
